Goal: Obtain resource: Obtain resource

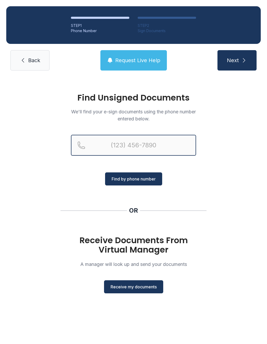
click at [160, 144] on input "Reservation phone number" at bounding box center [133, 145] width 125 height 21
type input "[PHONE_NUMBER]"
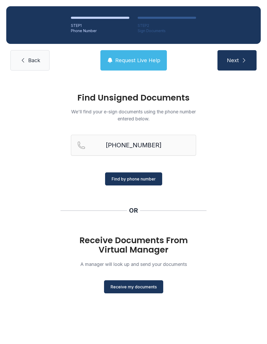
click at [148, 183] on button "Find by phone number" at bounding box center [133, 178] width 57 height 13
click at [234, 60] on span "Next" at bounding box center [233, 60] width 12 height 7
click at [238, 51] on button "Next" at bounding box center [237, 60] width 39 height 20
click at [239, 58] on button "Next" at bounding box center [237, 60] width 39 height 20
click at [233, 65] on button "Next" at bounding box center [237, 60] width 39 height 20
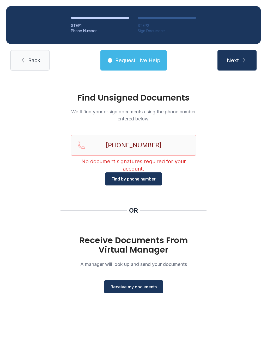
click at [140, 301] on div "Find Unsigned Documents We'll find your e-sign documents using the phone number…" at bounding box center [133, 195] width 267 height 237
click at [146, 286] on span "Receive my documents" at bounding box center [134, 287] width 46 height 6
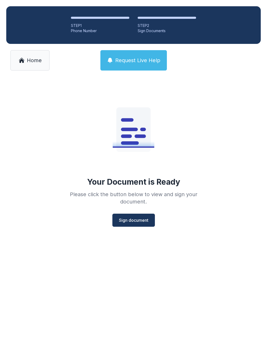
click at [138, 224] on button "Sign document" at bounding box center [134, 220] width 43 height 13
